Goal: Task Accomplishment & Management: Manage account settings

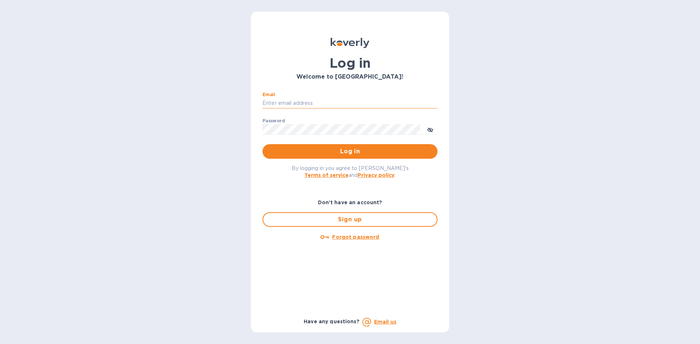
click at [346, 104] on input "Email" at bounding box center [349, 103] width 175 height 11
type input "lsbottleshop@gmail.com"
click at [262, 144] on button "Log in" at bounding box center [349, 151] width 175 height 15
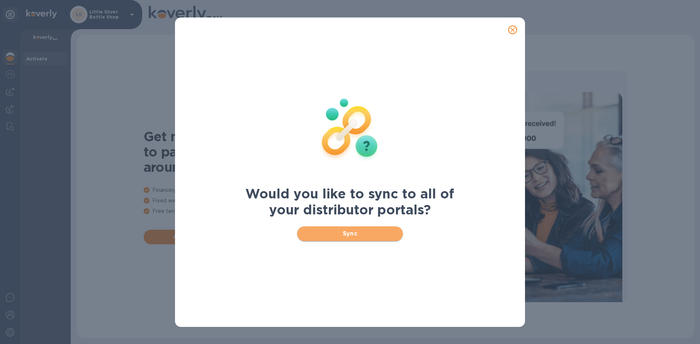
click at [360, 234] on span "Sync" at bounding box center [350, 234] width 94 height 9
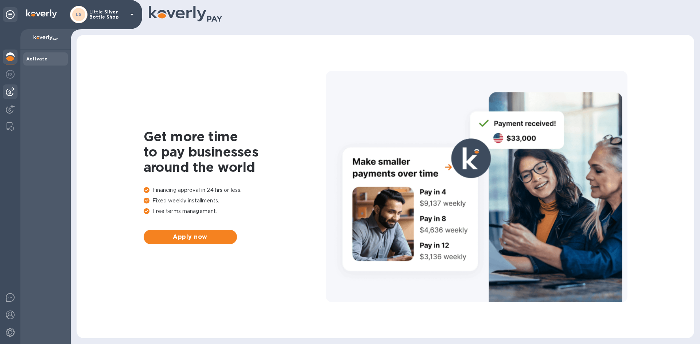
click at [9, 95] on img at bounding box center [10, 91] width 9 height 9
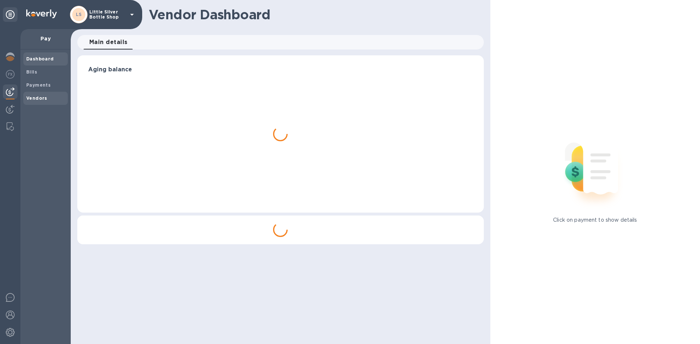
click at [36, 97] on b "Vendors" at bounding box center [36, 97] width 21 height 5
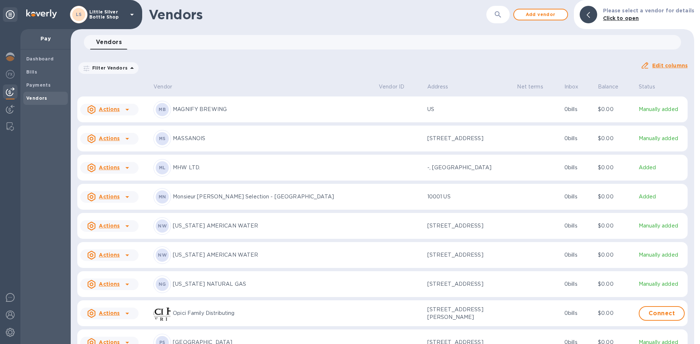
scroll to position [1939, 0]
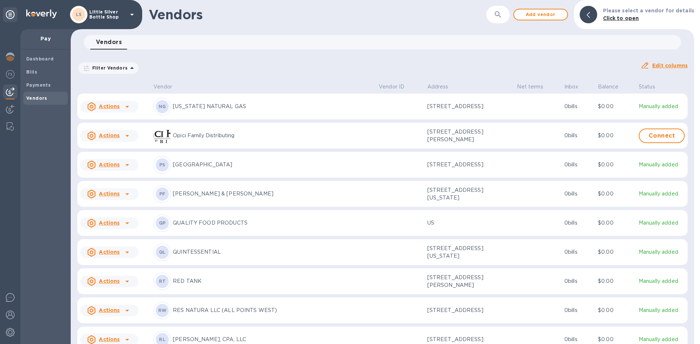
click at [232, 227] on p "QUALITY FOOD PRODUCTS" at bounding box center [273, 223] width 200 height 8
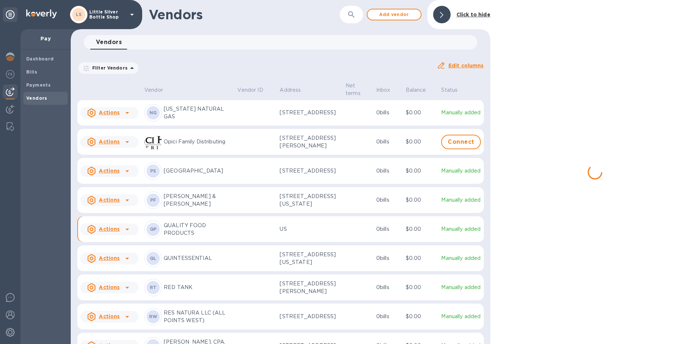
scroll to position [1953, 0]
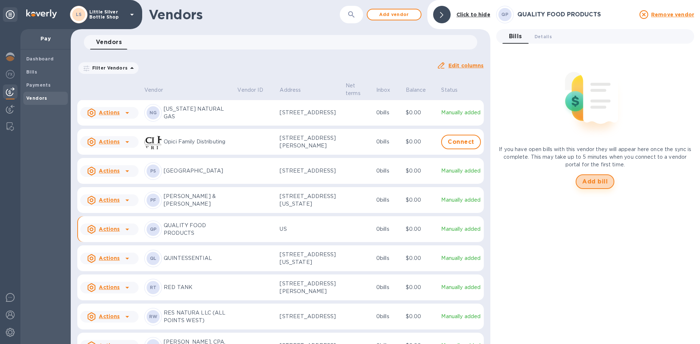
click at [592, 182] on span "Add bill" at bounding box center [595, 181] width 26 height 9
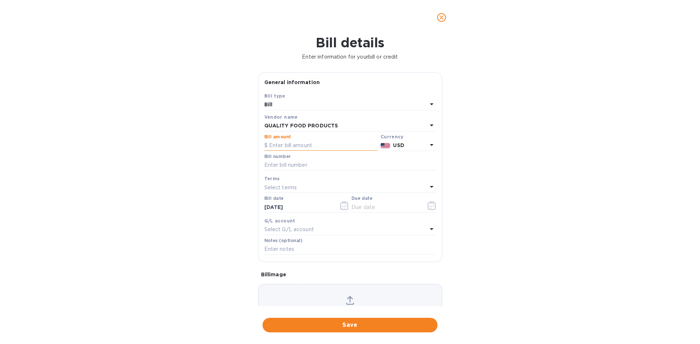
click at [289, 142] on input "text" at bounding box center [320, 145] width 113 height 11
type input "106.10"
click at [289, 165] on input "text" at bounding box center [350, 165] width 172 height 11
type input "560964"
click at [286, 184] on p "Select terms" at bounding box center [280, 188] width 33 height 8
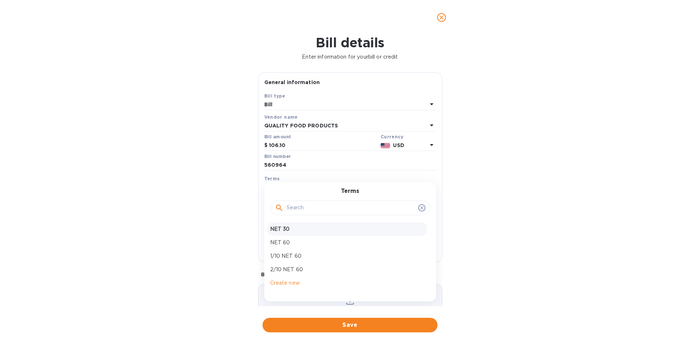
click at [282, 227] on p "NET 30" at bounding box center [347, 230] width 154 height 8
type input "10/04/2025"
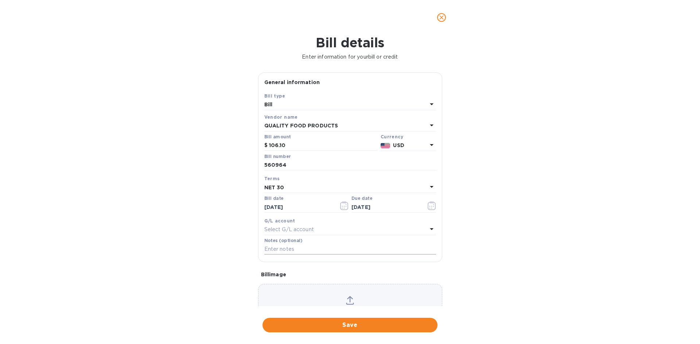
click at [286, 250] on input "text" at bounding box center [350, 249] width 172 height 11
type input "1-29919"
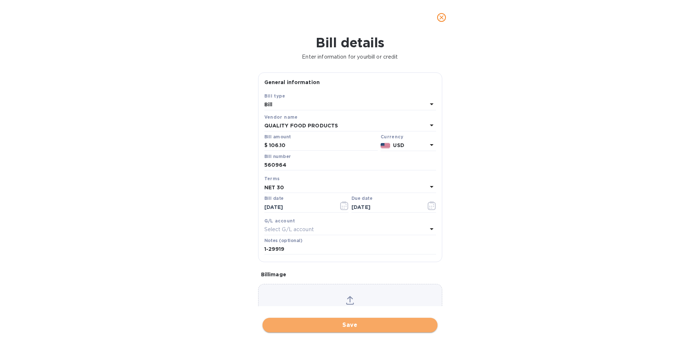
click at [363, 323] on span "Save" at bounding box center [349, 325] width 163 height 9
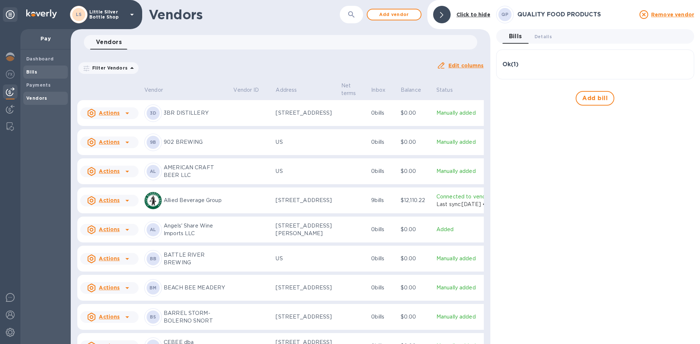
click at [37, 74] on span "Bills" at bounding box center [45, 72] width 39 height 7
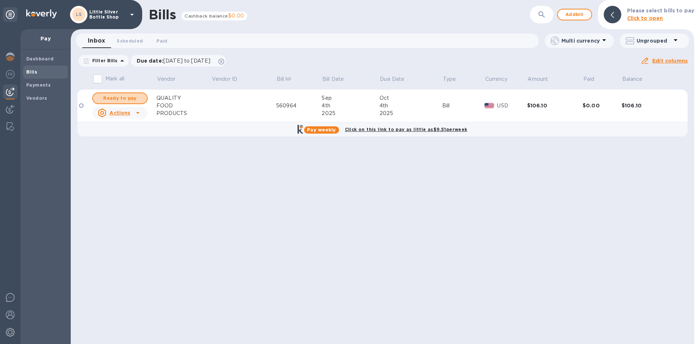
click at [117, 98] on span "Ready to pay" at bounding box center [120, 98] width 42 height 9
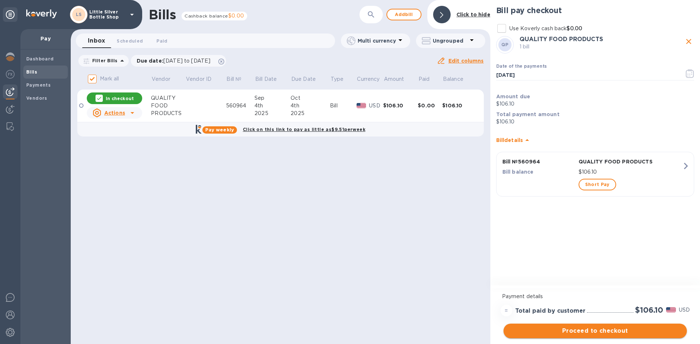
click at [640, 332] on span "Proceed to checkout" at bounding box center [595, 331] width 172 height 9
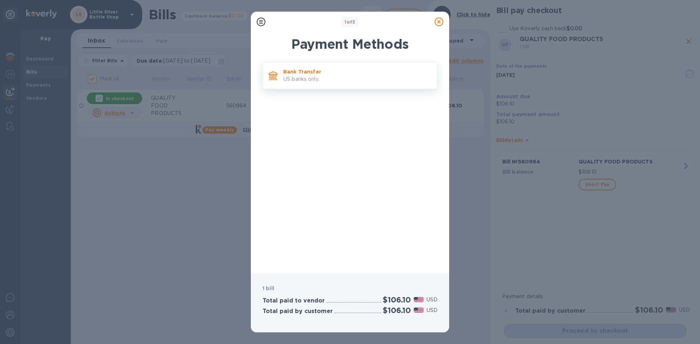
click at [338, 77] on p "US banks only." at bounding box center [357, 79] width 148 height 8
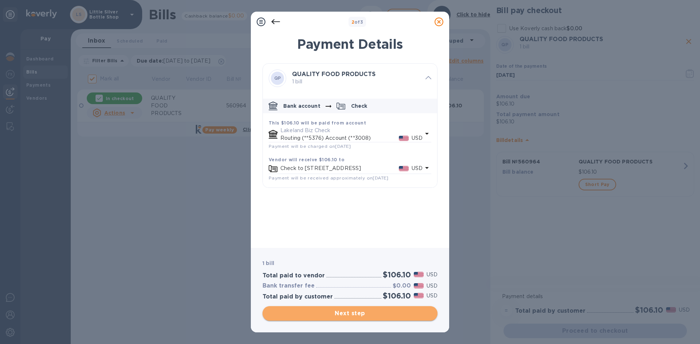
click at [380, 314] on span "Next step" at bounding box center [349, 313] width 163 height 9
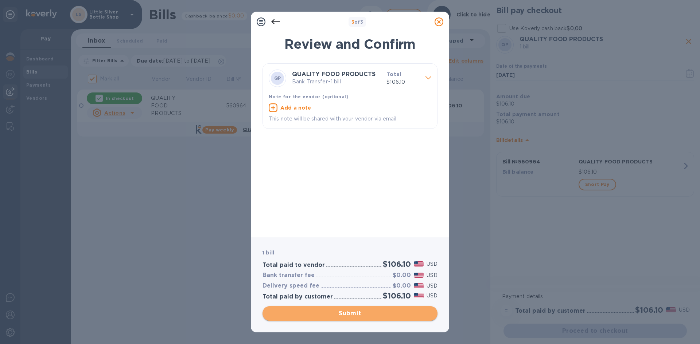
click at [380, 314] on span "Submit" at bounding box center [349, 313] width 163 height 9
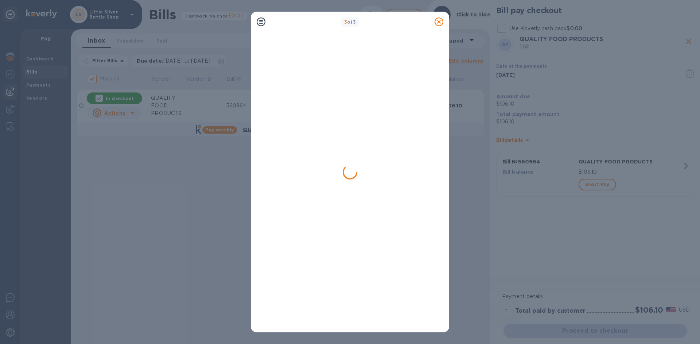
checkbox input "false"
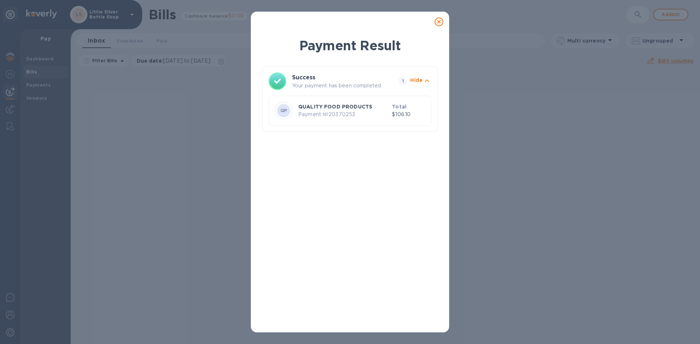
click at [438, 23] on icon at bounding box center [438, 21] width 9 height 9
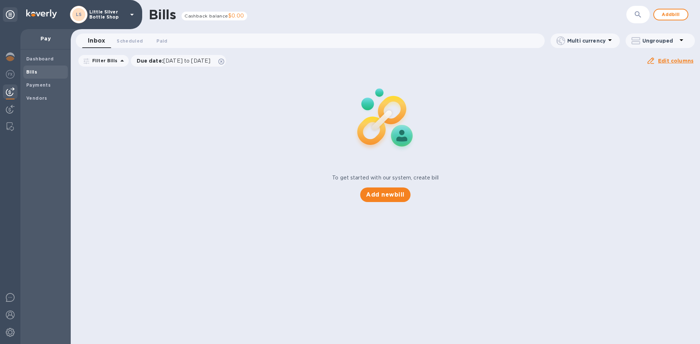
click at [130, 16] on icon at bounding box center [132, 14] width 9 height 9
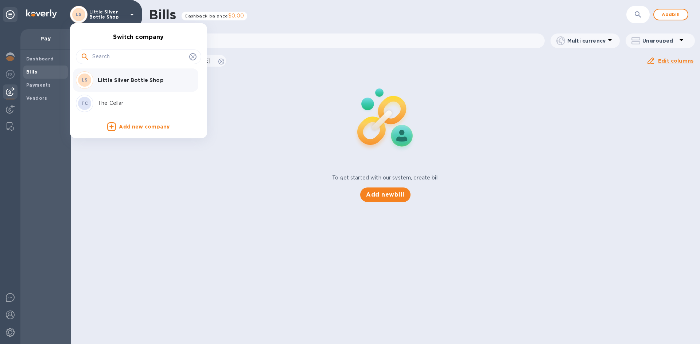
click at [118, 105] on p "The Cellar" at bounding box center [144, 103] width 92 height 8
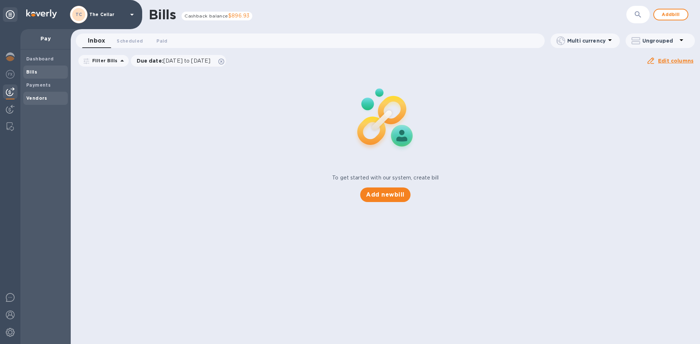
click at [40, 99] on b "Vendors" at bounding box center [36, 97] width 21 height 5
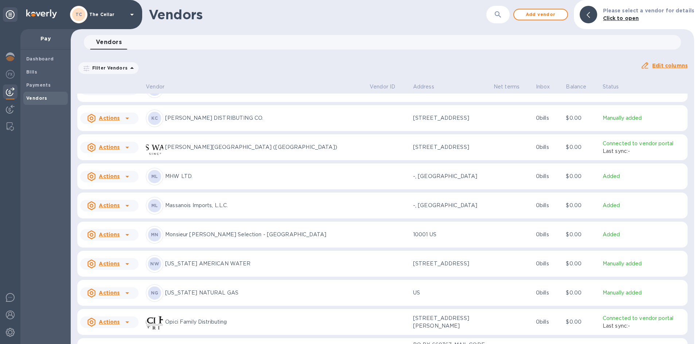
scroll to position [899, 0]
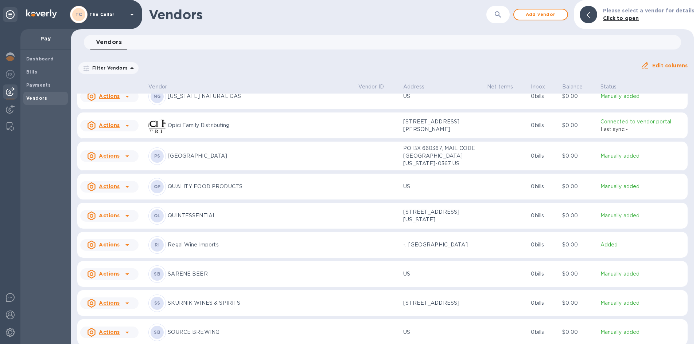
click at [200, 187] on p "QUALITY FOOD PRODUCTS" at bounding box center [260, 187] width 184 height 8
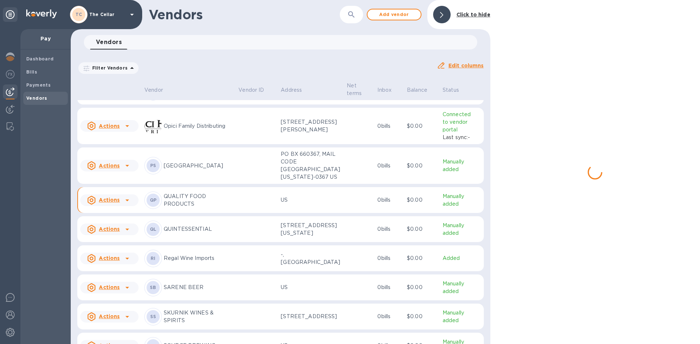
scroll to position [931, 0]
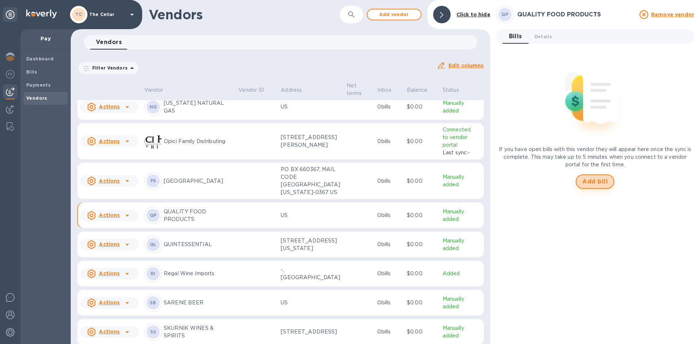
click at [591, 181] on span "Add bill" at bounding box center [595, 181] width 26 height 9
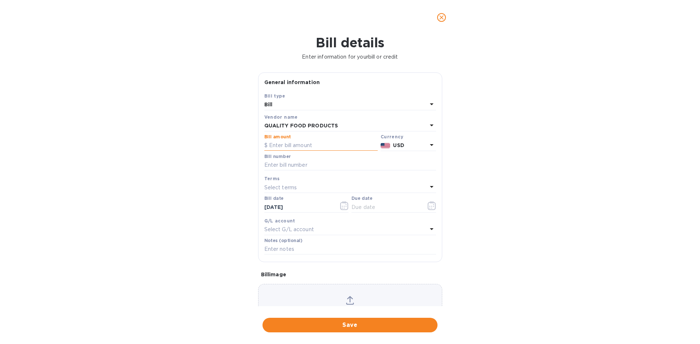
click at [289, 145] on input "text" at bounding box center [320, 145] width 113 height 11
type input "124.55"
click at [286, 163] on input "text" at bounding box center [350, 165] width 172 height 11
type input "560965"
click at [281, 186] on p "Select terms" at bounding box center [280, 188] width 33 height 8
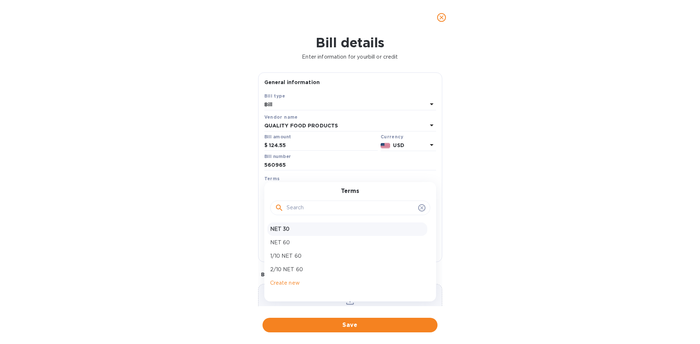
click at [281, 227] on p "NET 30" at bounding box center [347, 230] width 154 height 8
type input "10/04/2025"
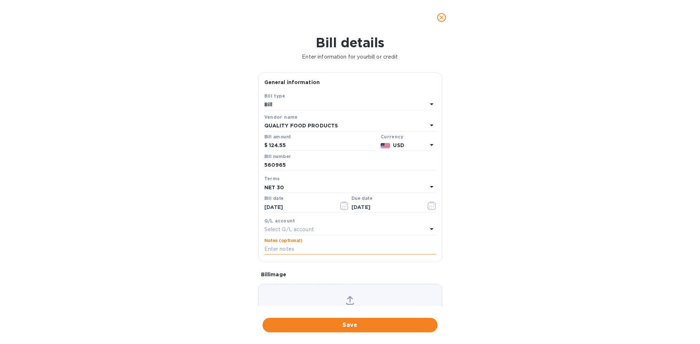
click at [284, 250] on input "text" at bounding box center [350, 249] width 172 height 11
type input "2-11128"
click at [397, 324] on span "Save" at bounding box center [349, 325] width 163 height 9
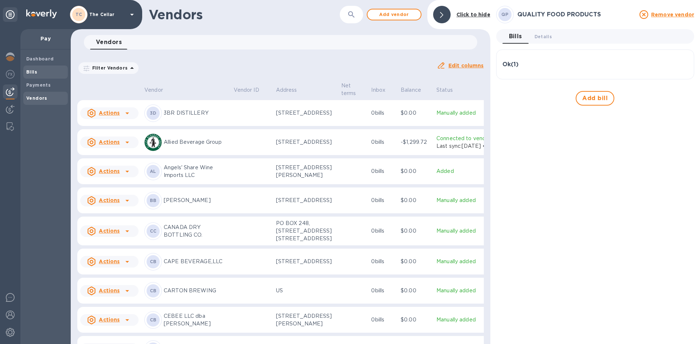
click at [51, 70] on span "Bills" at bounding box center [45, 72] width 39 height 7
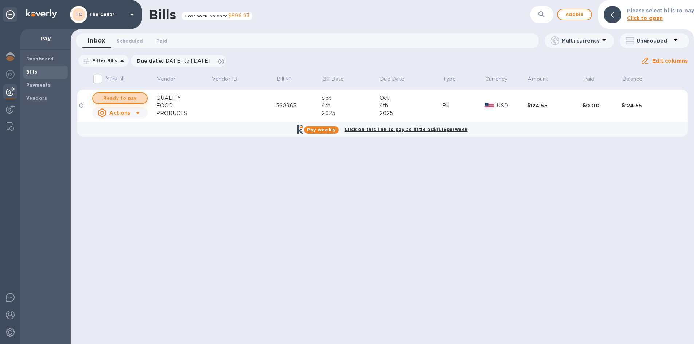
click at [121, 98] on span "Ready to pay" at bounding box center [120, 98] width 42 height 9
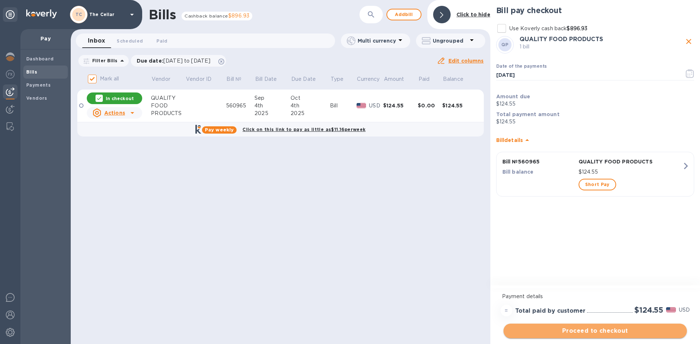
click at [652, 333] on span "Proceed to checkout" at bounding box center [595, 331] width 172 height 9
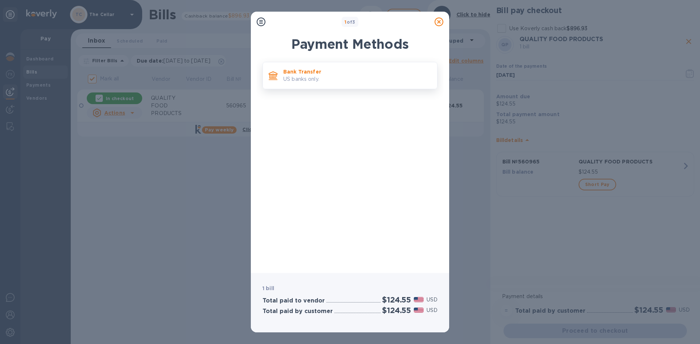
click at [352, 71] on p "Bank Transfer" at bounding box center [357, 71] width 148 height 7
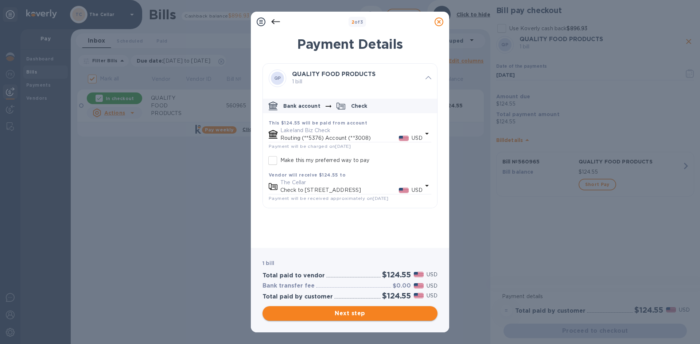
click at [403, 309] on button "Next step" at bounding box center [349, 313] width 175 height 15
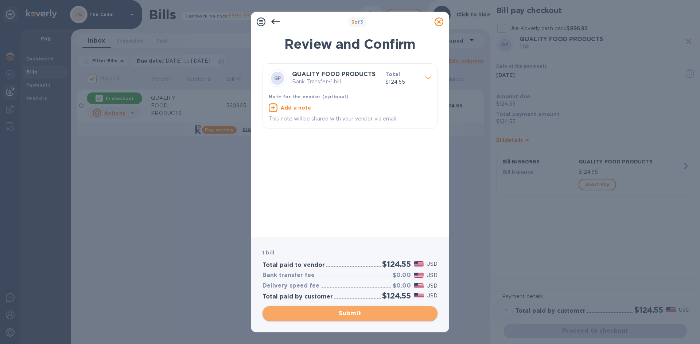
click at [400, 311] on span "Submit" at bounding box center [349, 313] width 163 height 9
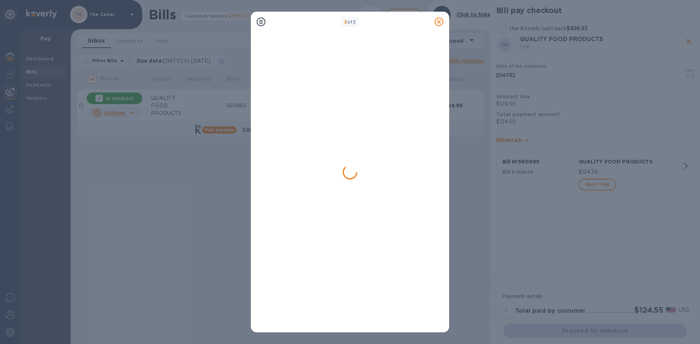
checkbox input "false"
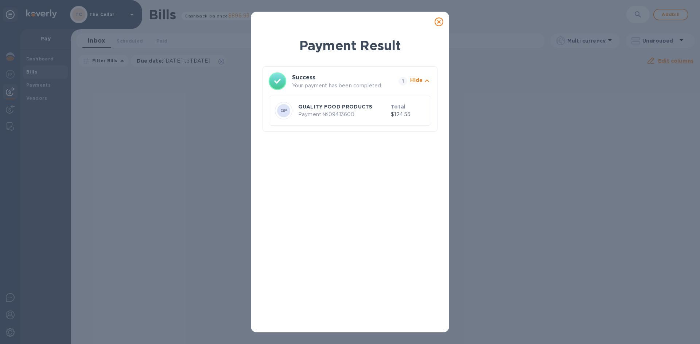
click at [439, 20] on icon at bounding box center [438, 21] width 9 height 9
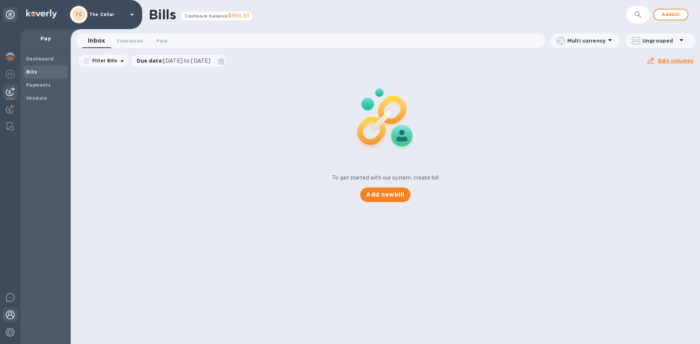
click at [12, 316] on img at bounding box center [10, 315] width 9 height 9
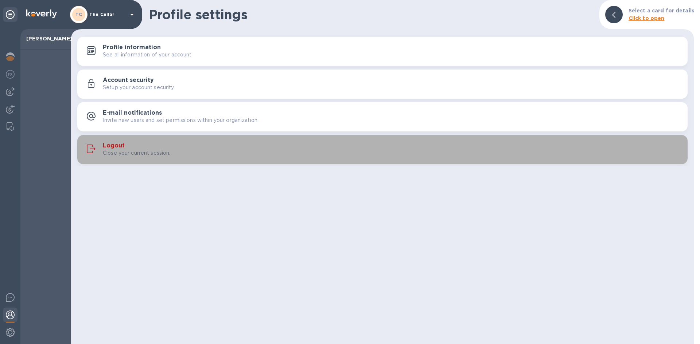
click at [129, 144] on div "Logout Close your current session." at bounding box center [392, 149] width 579 height 15
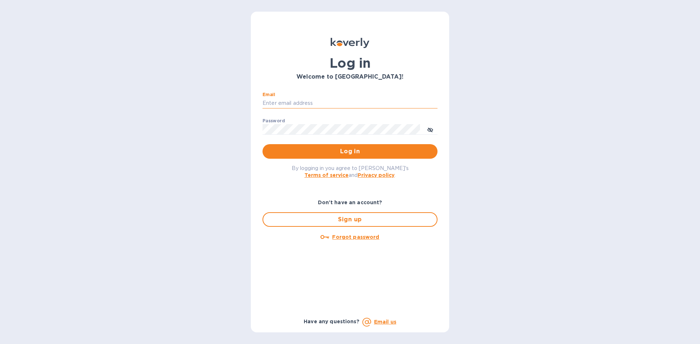
click at [339, 103] on input "Email" at bounding box center [349, 103] width 175 height 11
type input "lsbottleshop@gmail.com"
click at [262, 144] on button "Log in" at bounding box center [349, 151] width 175 height 15
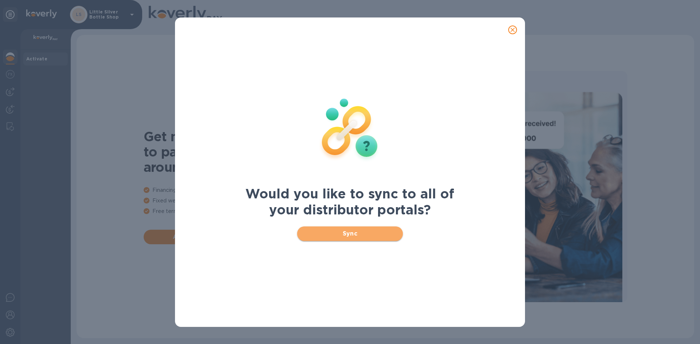
click at [357, 232] on span "Sync" at bounding box center [350, 234] width 94 height 9
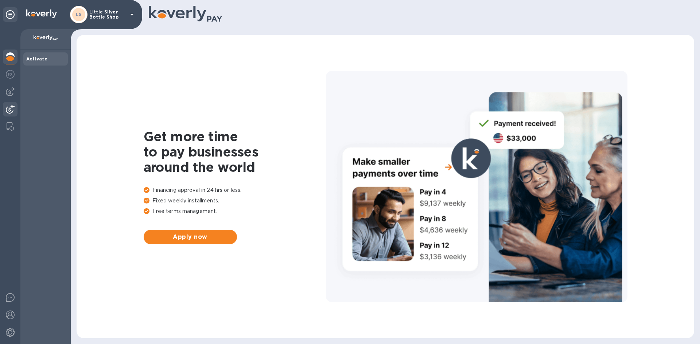
click at [14, 107] on img at bounding box center [10, 109] width 9 height 9
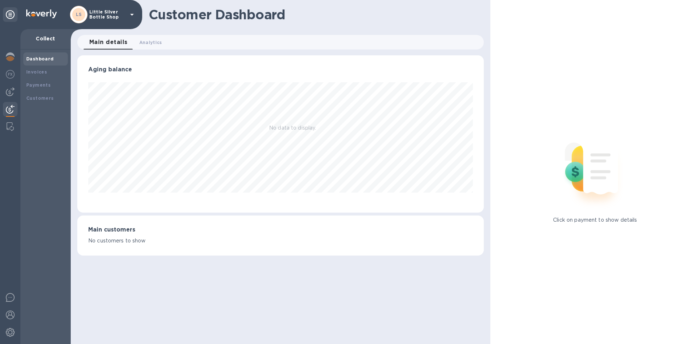
scroll to position [157, 406]
click at [33, 86] on b "Payments" at bounding box center [38, 84] width 24 height 5
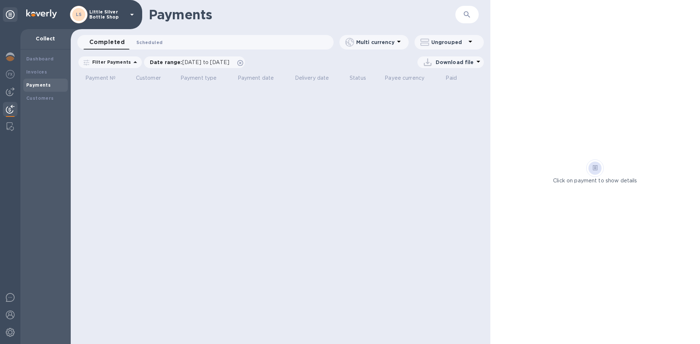
click at [137, 44] on span "Scheduled 0" at bounding box center [149, 43] width 26 height 8
click at [102, 44] on span "Completed 0" at bounding box center [103, 43] width 28 height 8
click at [193, 62] on span "[DATE] to [DATE]" at bounding box center [205, 62] width 47 height 6
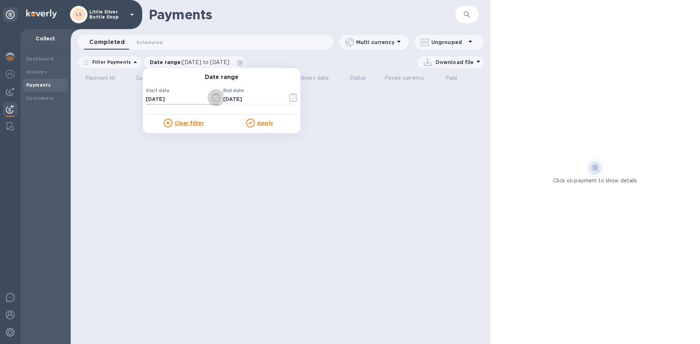
click at [212, 97] on icon "button" at bounding box center [216, 97] width 8 height 9
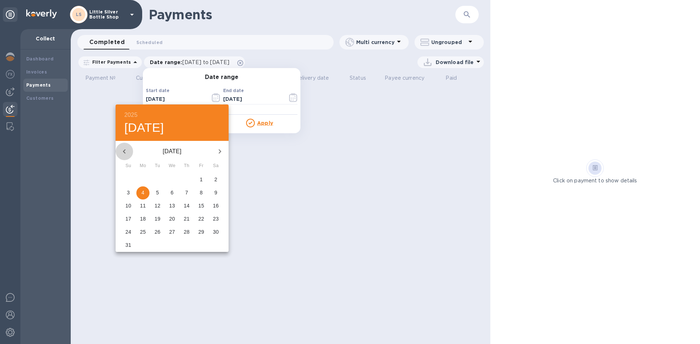
click at [124, 151] on icon "button" at bounding box center [124, 151] width 9 height 9
click at [129, 193] on p "6" at bounding box center [128, 192] width 3 height 7
type input "07/06/2025"
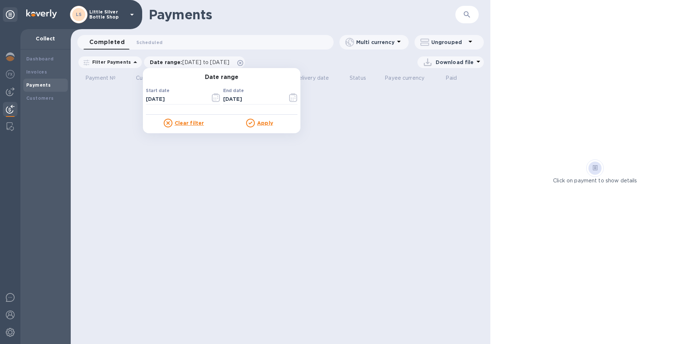
click at [259, 125] on u "Apply" at bounding box center [265, 123] width 16 height 6
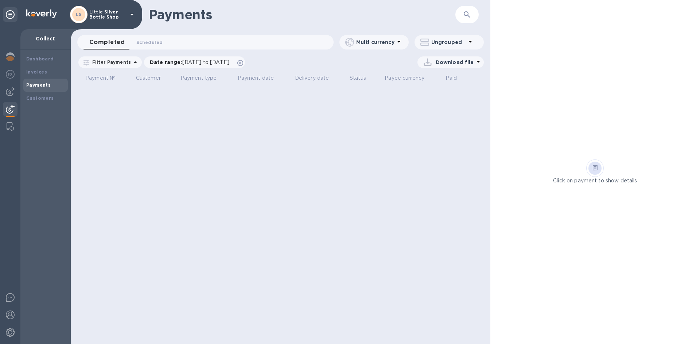
click at [118, 63] on p "Filter Payments" at bounding box center [110, 62] width 42 height 6
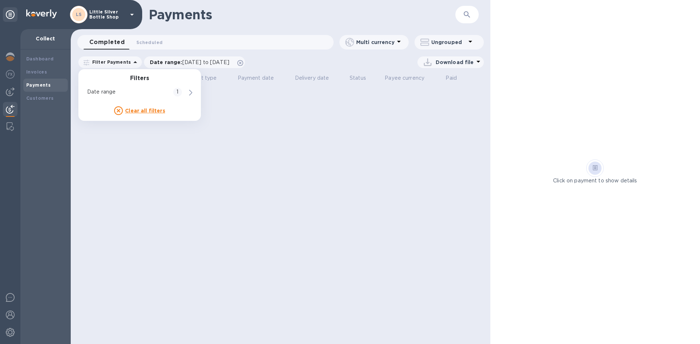
click at [169, 43] on div "Completed 0 Scheduled 0" at bounding box center [208, 42] width 250 height 15
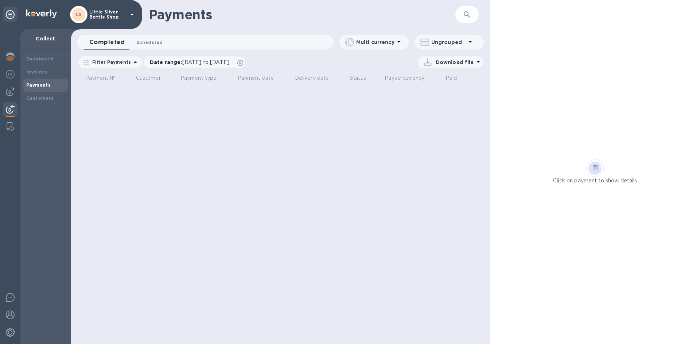
click at [155, 43] on span "Scheduled 0" at bounding box center [149, 43] width 26 height 8
click at [46, 73] on div "Invoices" at bounding box center [45, 72] width 39 height 7
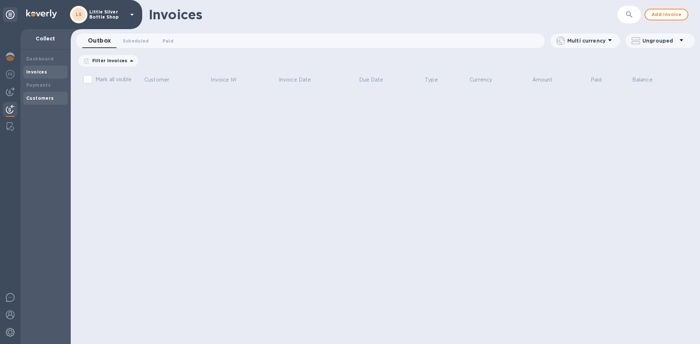
click at [40, 98] on b "Customers" at bounding box center [40, 97] width 28 height 5
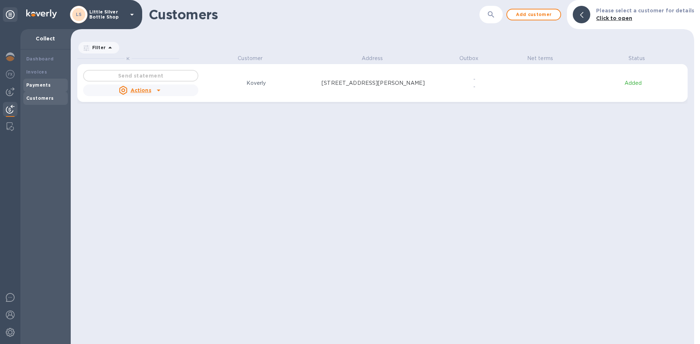
click at [43, 86] on b "Payments" at bounding box center [38, 84] width 24 height 5
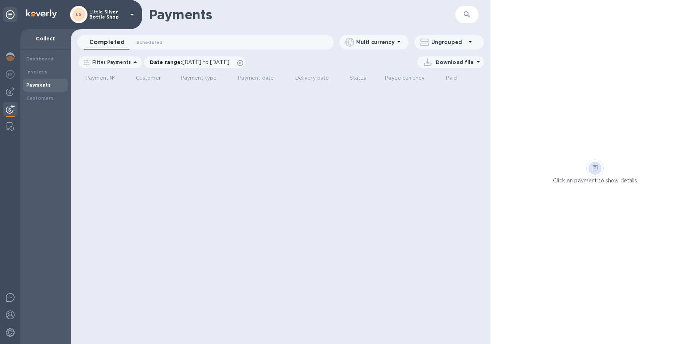
click at [111, 41] on span "Completed 0" at bounding box center [106, 42] width 35 height 10
click at [46, 57] on b "Dashboard" at bounding box center [40, 58] width 28 height 5
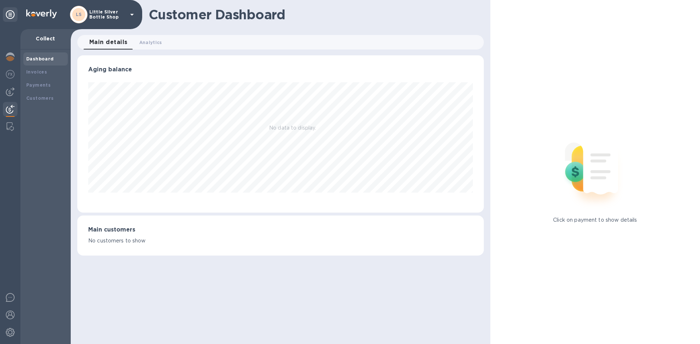
scroll to position [157, 406]
click at [44, 71] on b "Invoices" at bounding box center [36, 71] width 21 height 5
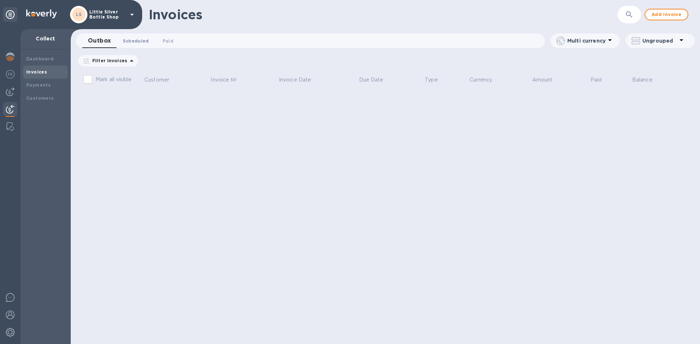
click at [137, 40] on span "Scheduled 0" at bounding box center [136, 41] width 26 height 8
click at [168, 40] on span "Paid 0" at bounding box center [169, 41] width 11 height 8
click at [11, 314] on img at bounding box center [10, 315] width 9 height 9
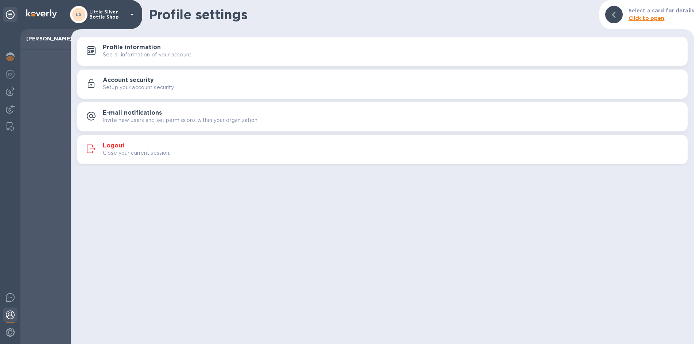
click at [114, 144] on h3 "Logout" at bounding box center [114, 145] width 22 height 7
